Goal: Transaction & Acquisition: Obtain resource

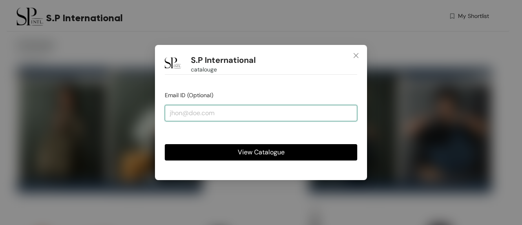
click at [196, 117] on input "email" at bounding box center [261, 113] width 193 height 16
type input "[EMAIL_ADDRESS][DOMAIN_NAME]"
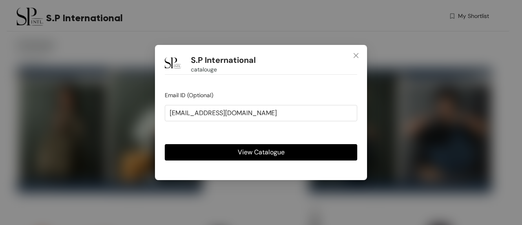
click at [259, 153] on span "View Catalogue" at bounding box center [261, 152] width 47 height 10
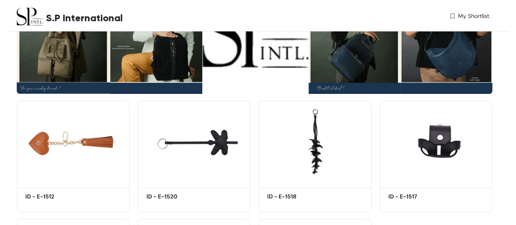
scroll to position [200, 0]
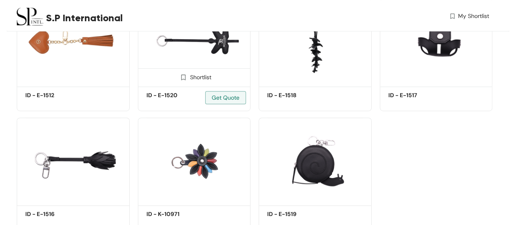
click at [208, 62] on img at bounding box center [194, 41] width 113 height 85
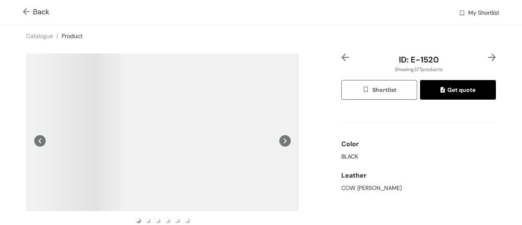
click at [377, 93] on span "Shortlist" at bounding box center [379, 89] width 34 height 9
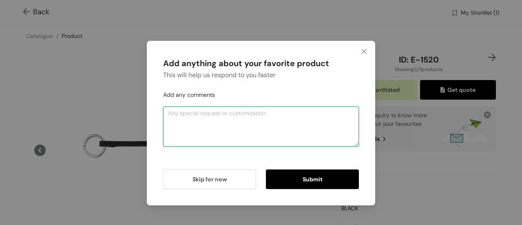
click at [219, 126] on textarea at bounding box center [261, 126] width 196 height 40
type textarea "please increase the size"
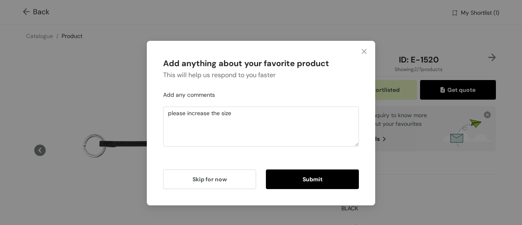
click at [301, 183] on button "Submit" at bounding box center [312, 179] width 93 height 20
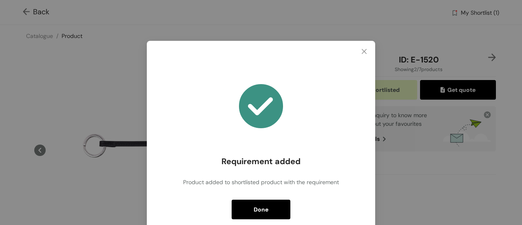
click at [260, 202] on button "Done" at bounding box center [261, 209] width 59 height 20
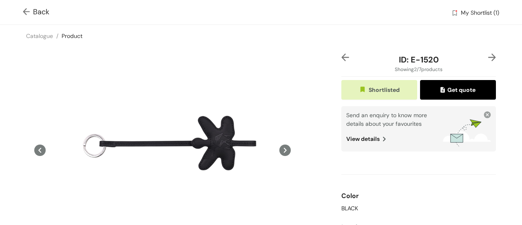
click at [433, 91] on button "Get quote" at bounding box center [458, 90] width 76 height 20
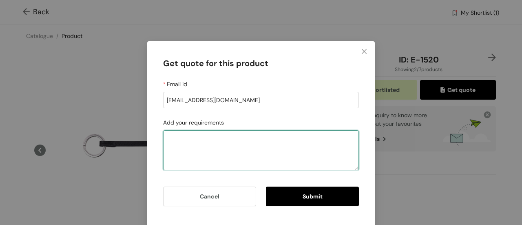
click at [237, 142] on textarea "Add your requirements" at bounding box center [261, 150] width 196 height 40
type textarea "price?"
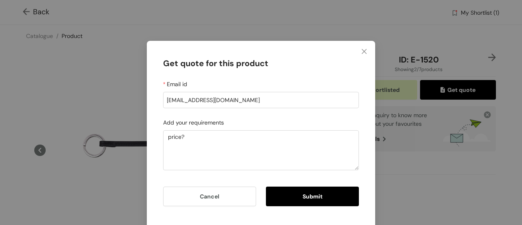
click at [304, 200] on span "Submit" at bounding box center [313, 196] width 20 height 9
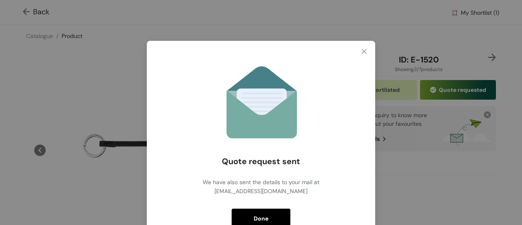
click at [259, 217] on span "Done" at bounding box center [261, 218] width 15 height 9
